Goal: Information Seeking & Learning: Learn about a topic

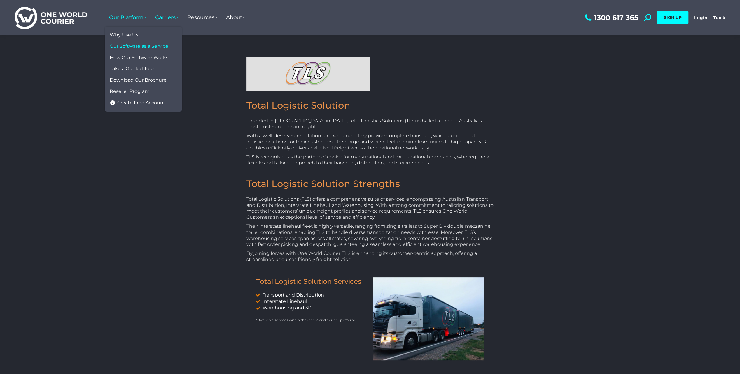
click at [139, 46] on span "Our Software as a Service" at bounding box center [139, 46] width 59 height 6
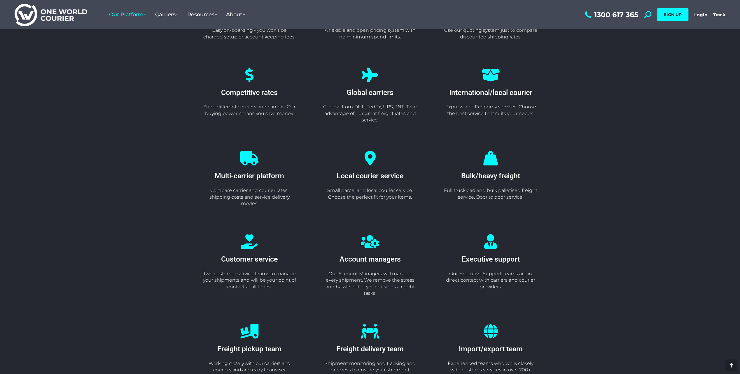
scroll to position [933, 0]
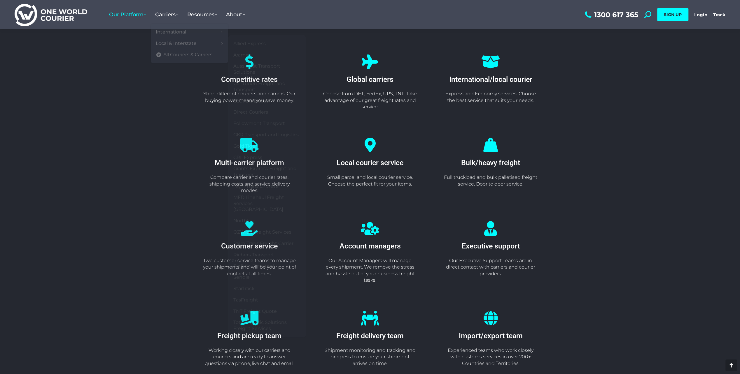
click at [215, 168] on div "Multi-carrier platform Compare carrier and courier rates, shipping costs and se…" at bounding box center [249, 176] width 94 height 36
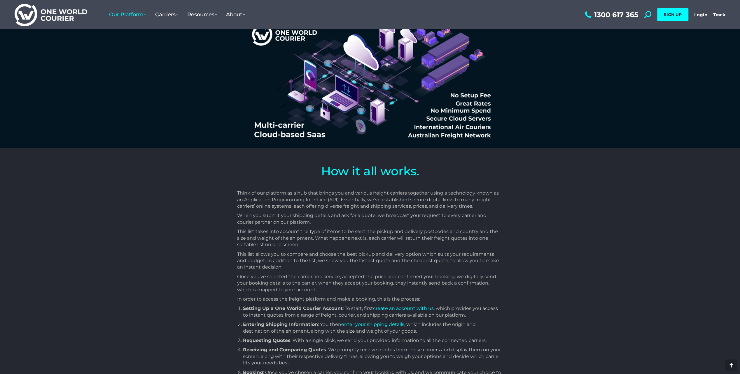
scroll to position [0, 0]
